Goal: Find specific page/section: Find specific page/section

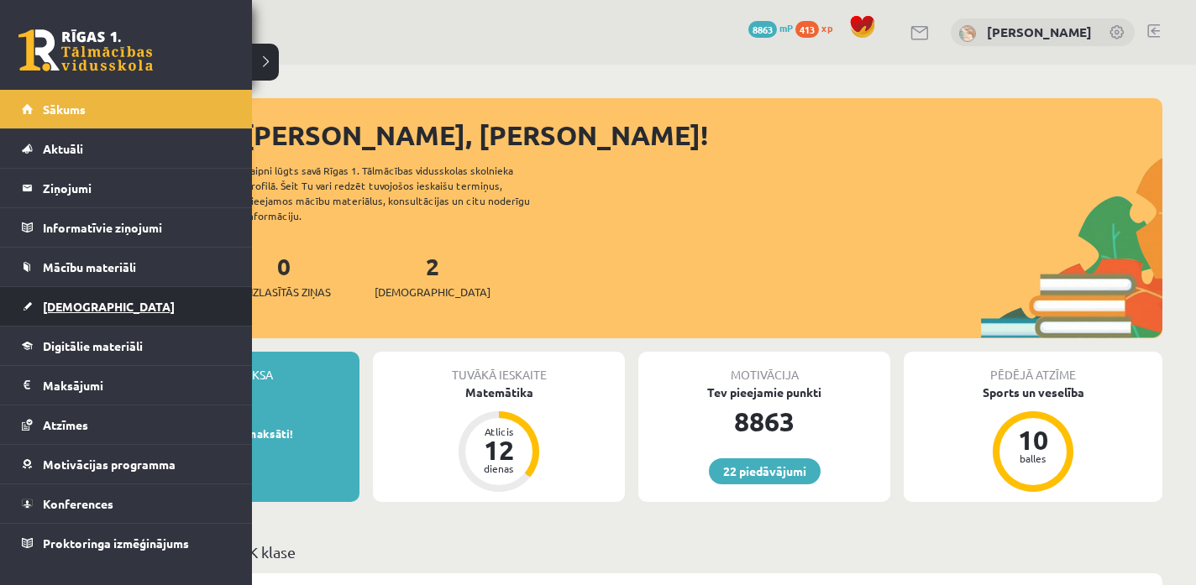
click at [63, 307] on span "[DEMOGRAPHIC_DATA]" at bounding box center [109, 306] width 132 height 15
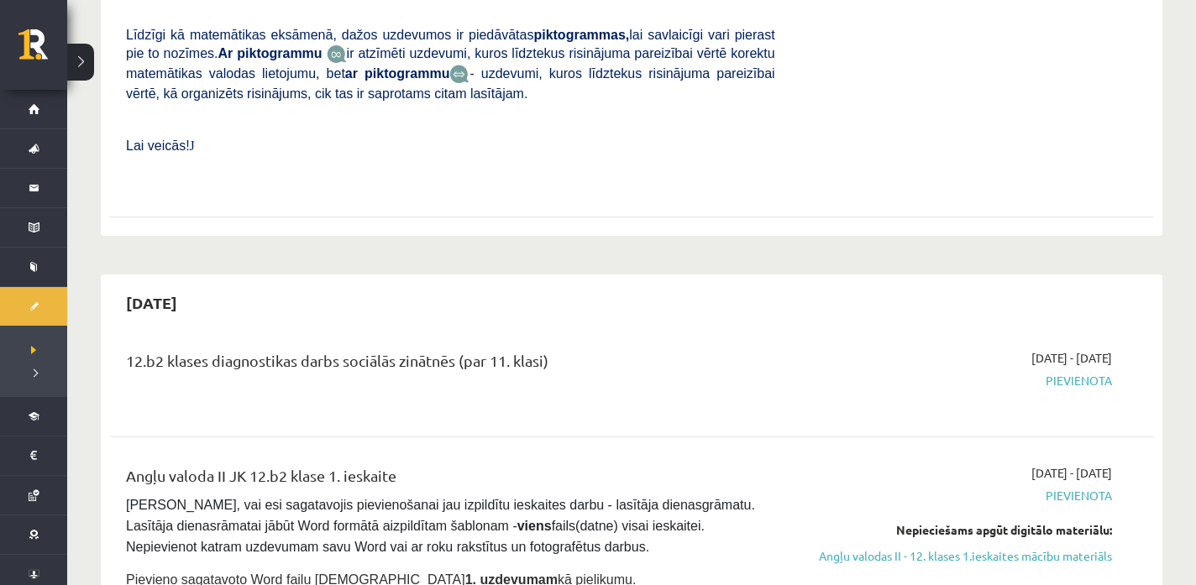
scroll to position [637, 0]
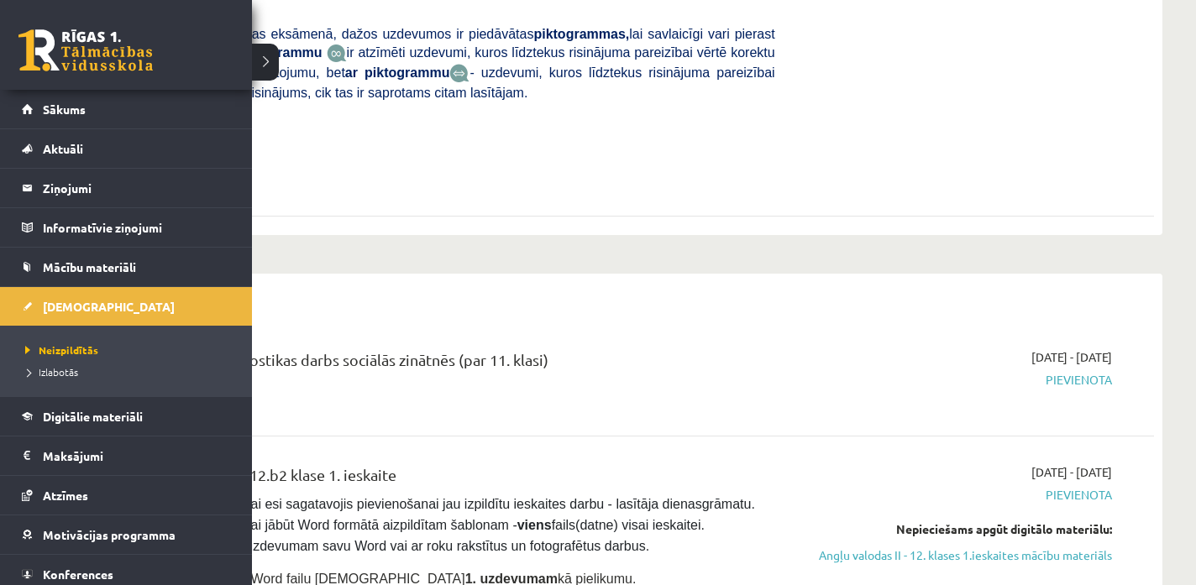
click at [24, 51] on link at bounding box center [85, 50] width 134 height 42
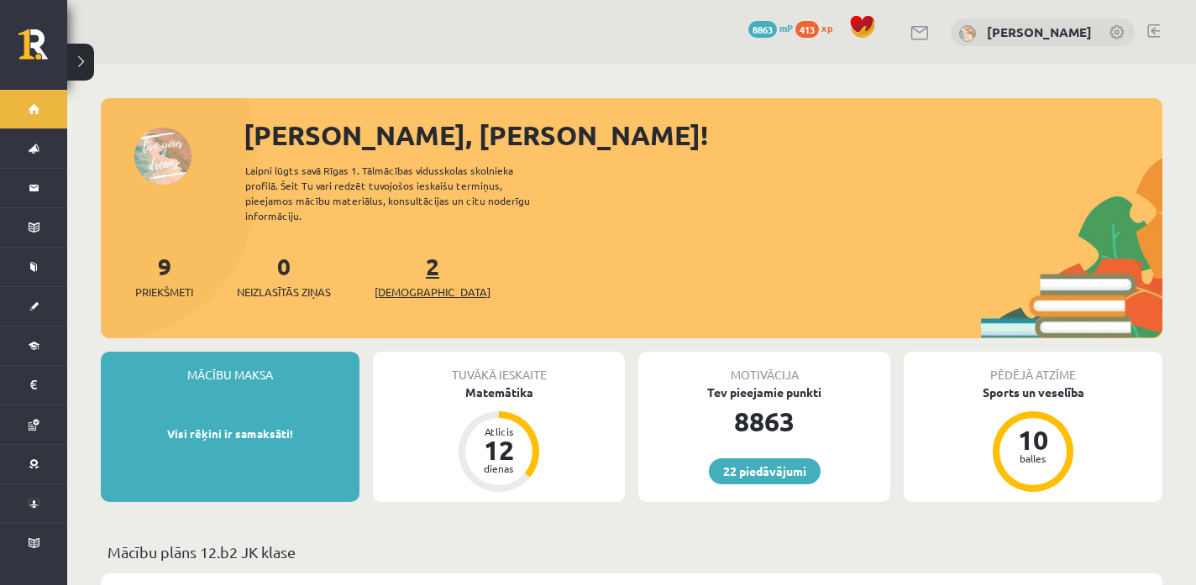
click at [416, 284] on span "[DEMOGRAPHIC_DATA]" at bounding box center [432, 292] width 116 height 17
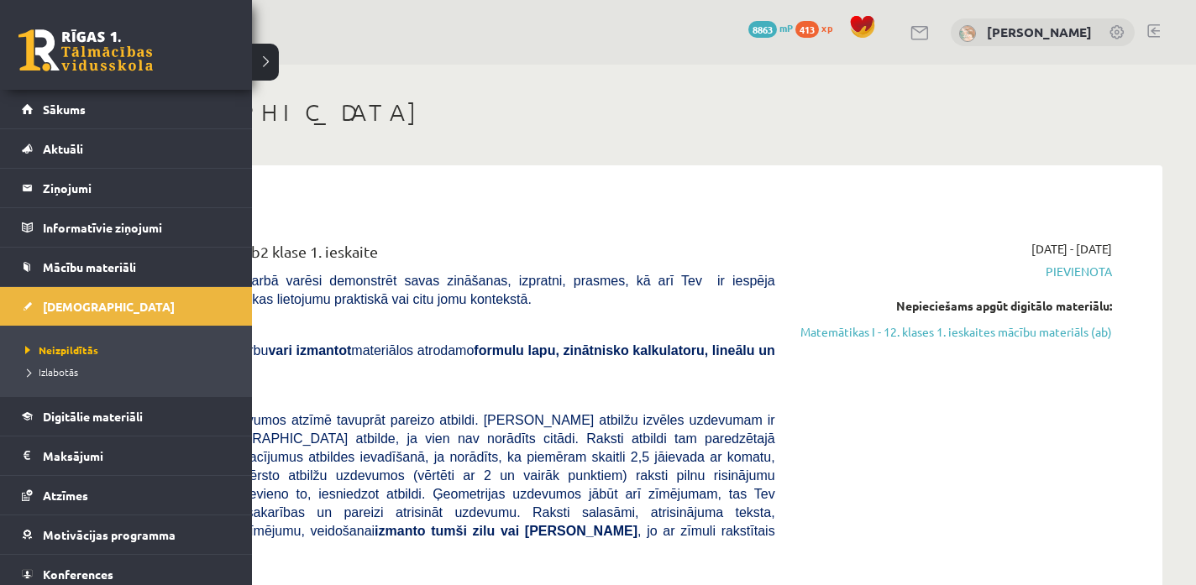
click at [46, 55] on link at bounding box center [85, 50] width 134 height 42
